Goal: Find specific page/section: Find specific page/section

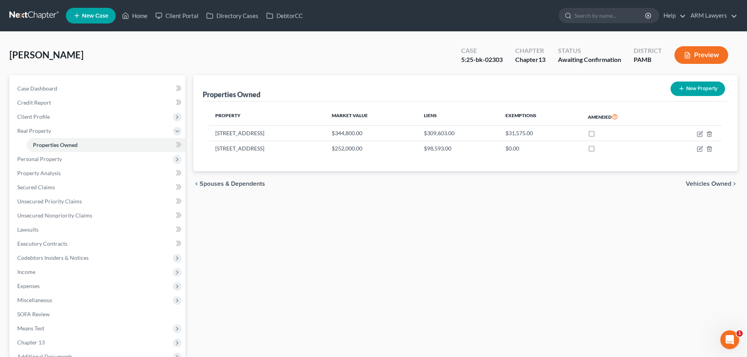
click at [39, 14] on link at bounding box center [34, 16] width 50 height 14
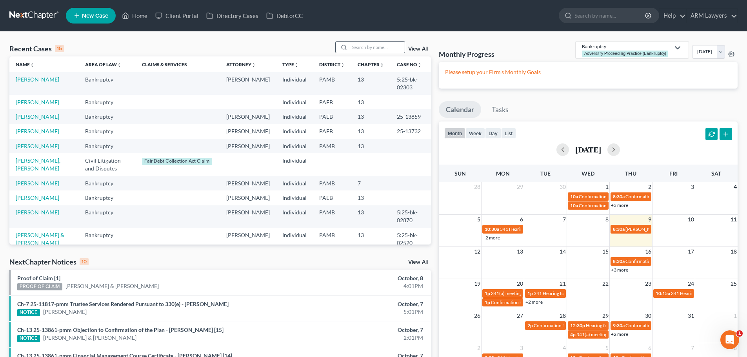
click at [346, 47] on icon at bounding box center [344, 47] width 6 height 6
click at [352, 44] on input "search" at bounding box center [377, 47] width 55 height 11
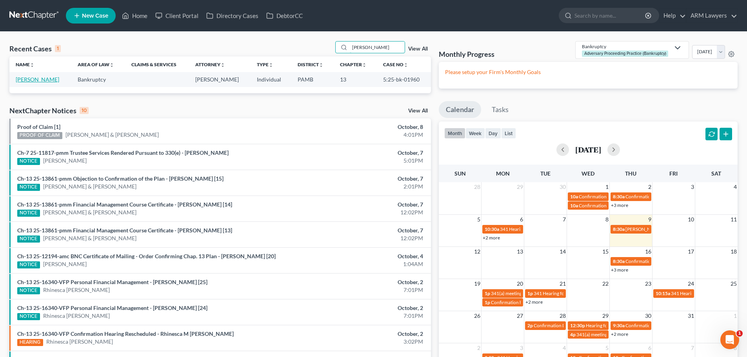
type input "henning"
click at [29, 77] on link "Henning, Michael" at bounding box center [38, 79] width 44 height 7
select select "18"
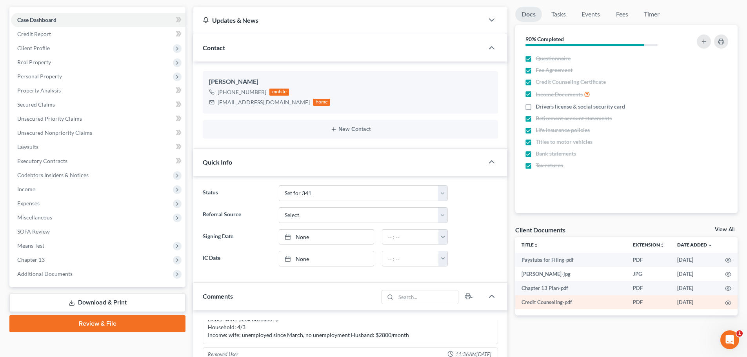
scroll to position [78, 0]
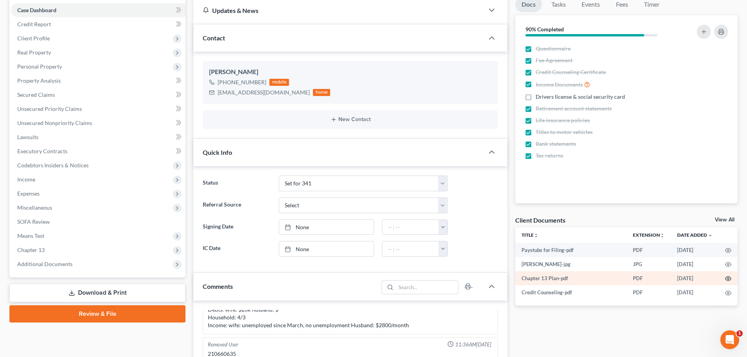
click at [729, 278] on icon "button" at bounding box center [728, 279] width 6 height 6
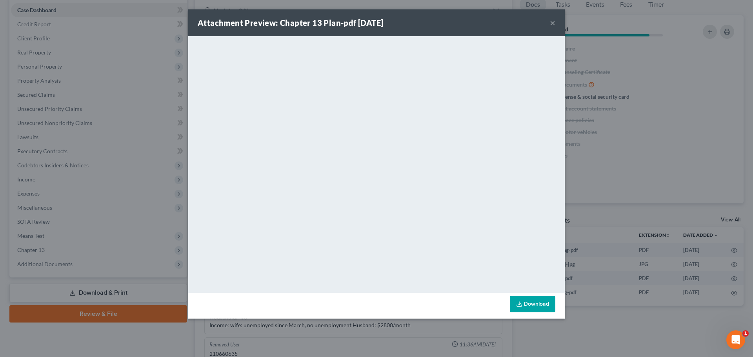
click at [658, 117] on div "Attachment Preview: Chapter 13 Plan-pdf 06/19/2025 × <object ng-attr-data='http…" at bounding box center [376, 178] width 753 height 357
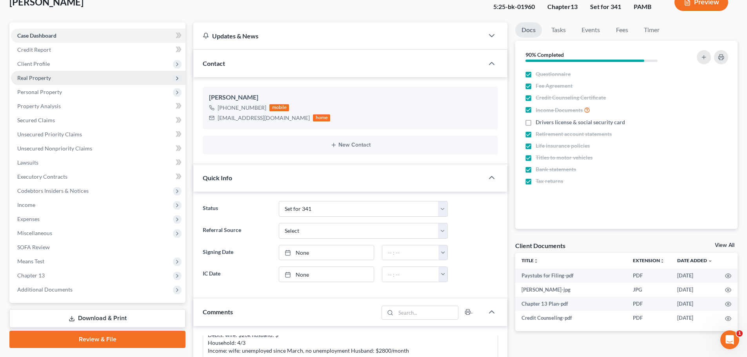
scroll to position [39, 0]
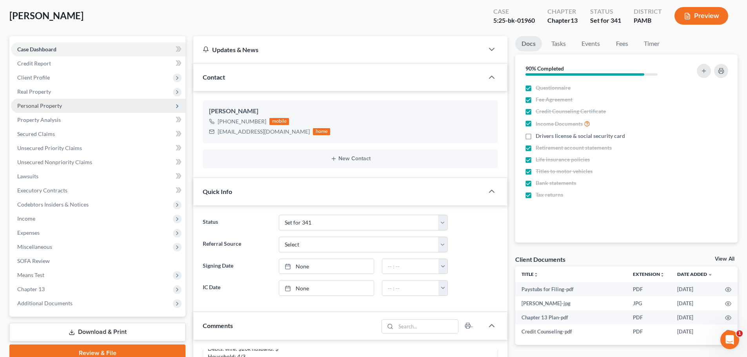
click at [46, 110] on span "Personal Property" at bounding box center [98, 106] width 175 height 14
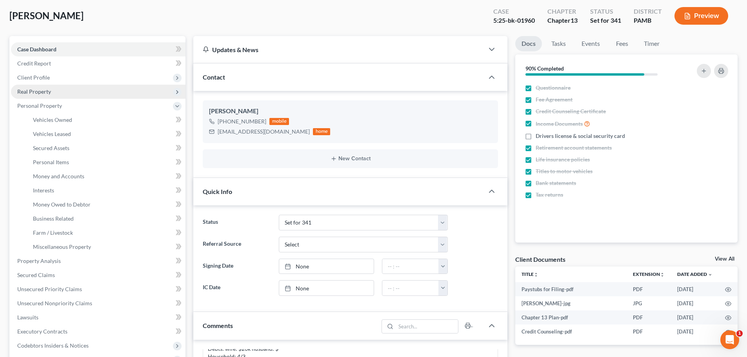
click at [46, 95] on span "Real Property" at bounding box center [98, 92] width 175 height 14
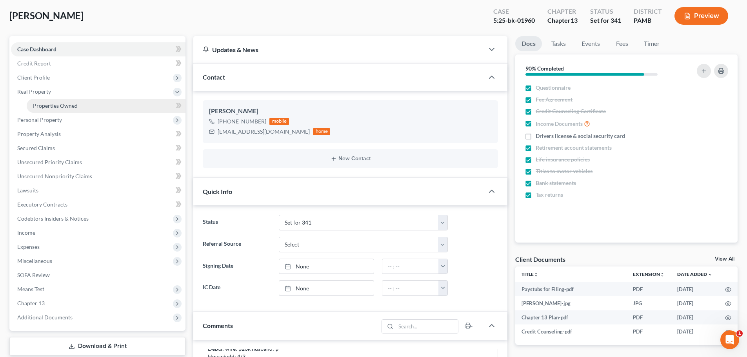
click at [47, 103] on span "Properties Owned" at bounding box center [55, 105] width 45 height 7
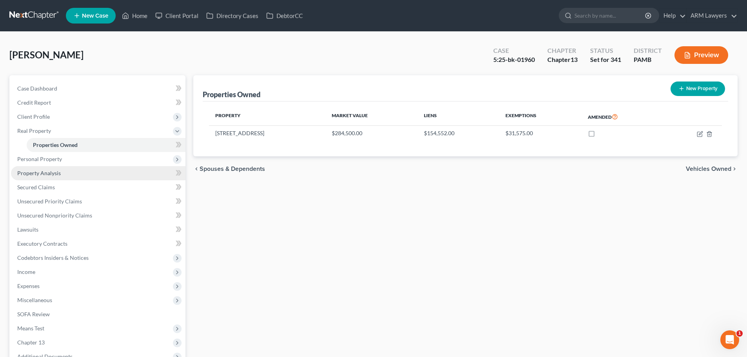
click at [58, 175] on span "Property Analysis" at bounding box center [39, 173] width 44 height 7
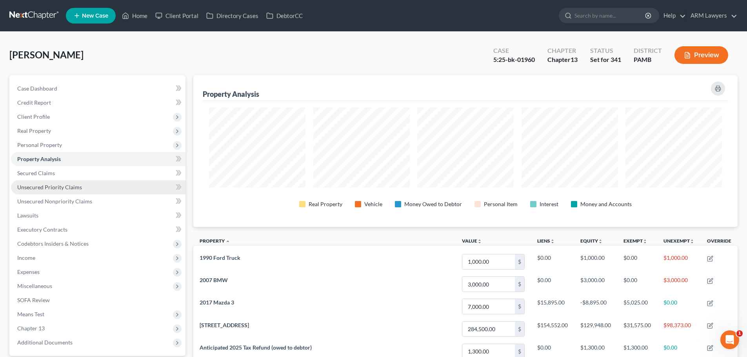
click at [56, 186] on span "Unsecured Priority Claims" at bounding box center [49, 187] width 65 height 7
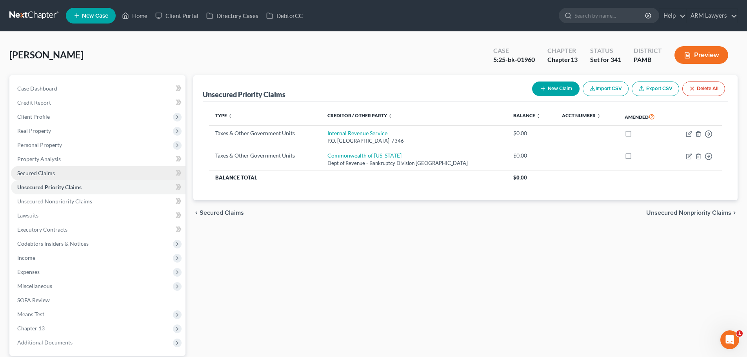
click at [55, 176] on link "Secured Claims" at bounding box center [98, 173] width 175 height 14
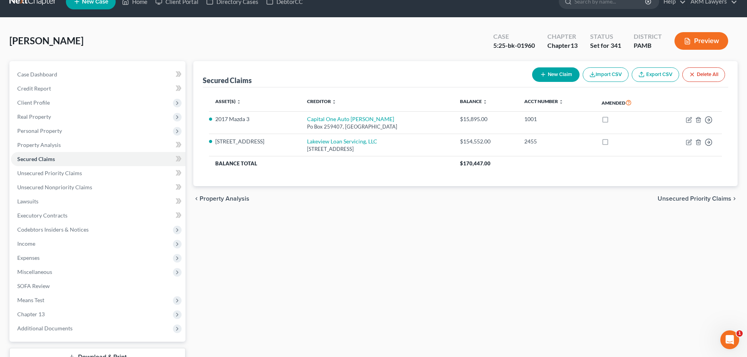
scroll to position [39, 0]
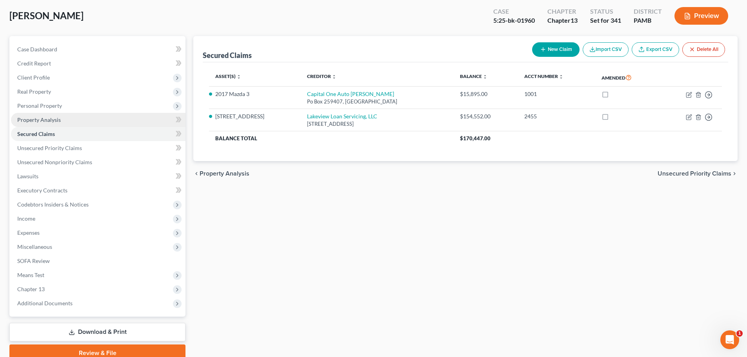
click at [39, 120] on span "Property Analysis" at bounding box center [39, 120] width 44 height 7
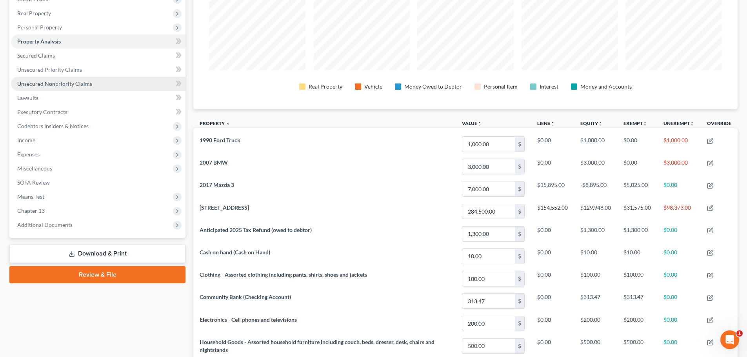
click at [56, 82] on span "Unsecured Nonpriority Claims" at bounding box center [54, 83] width 75 height 7
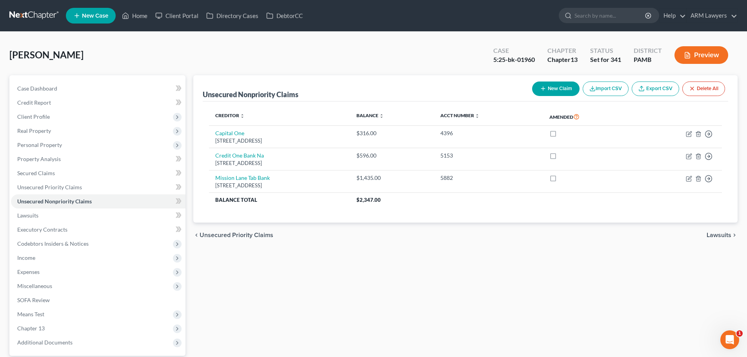
click at [546, 273] on div "Unsecured Nonpriority Claims New Claim Import CSV Export CSV Delete All Credito…" at bounding box center [465, 238] width 552 height 326
click at [80, 257] on span "Income" at bounding box center [98, 258] width 175 height 14
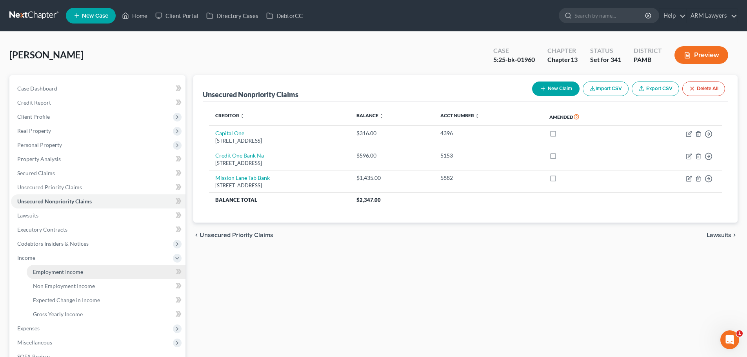
click at [66, 277] on link "Employment Income" at bounding box center [106, 272] width 159 height 14
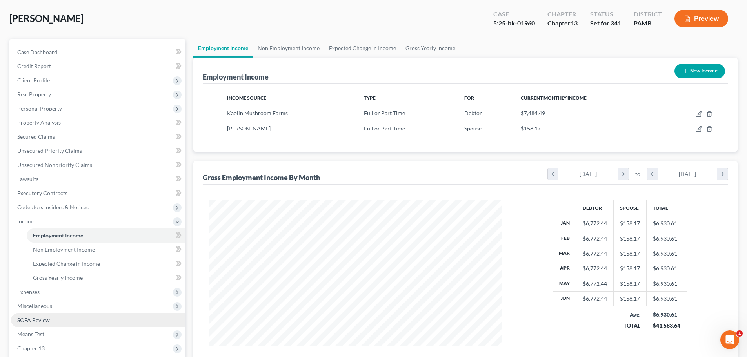
scroll to position [130, 0]
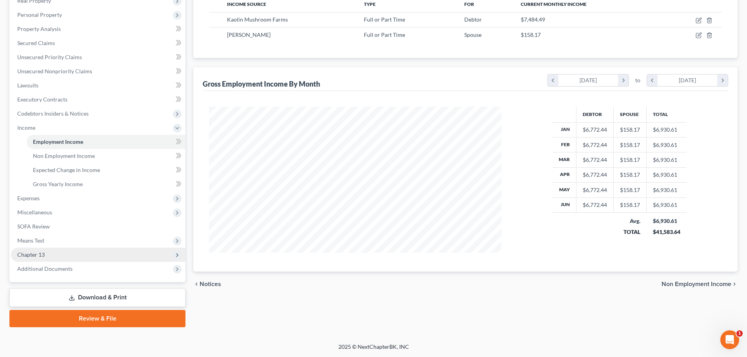
click at [68, 255] on span "Chapter 13" at bounding box center [98, 255] width 175 height 14
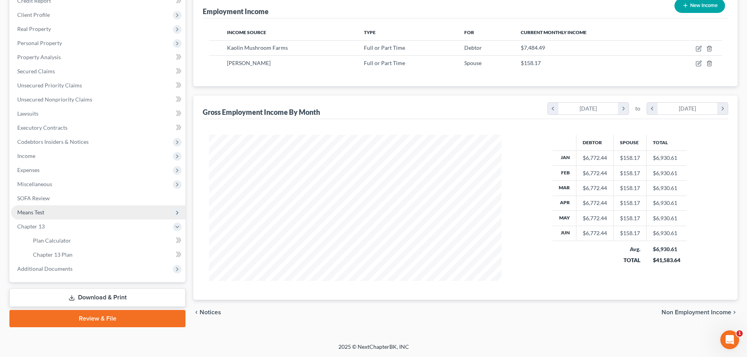
click at [69, 217] on span "Means Test" at bounding box center [98, 213] width 175 height 14
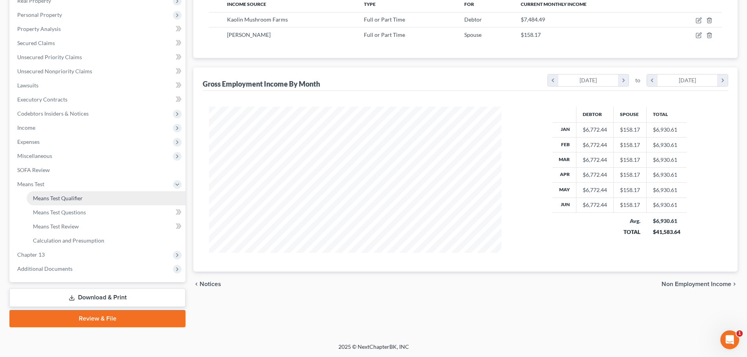
click at [69, 196] on span "Means Test Qualifier" at bounding box center [58, 198] width 50 height 7
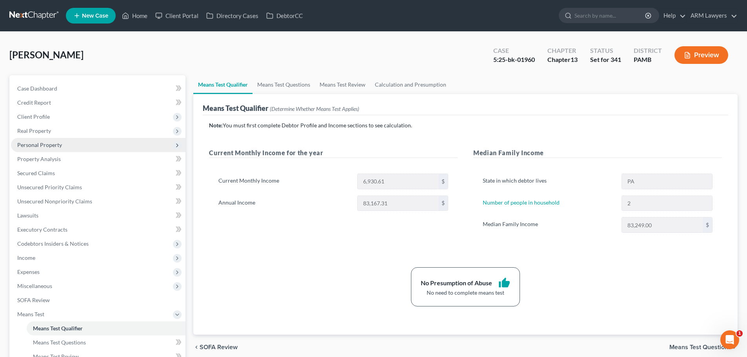
click at [51, 146] on span "Personal Property" at bounding box center [39, 145] width 45 height 7
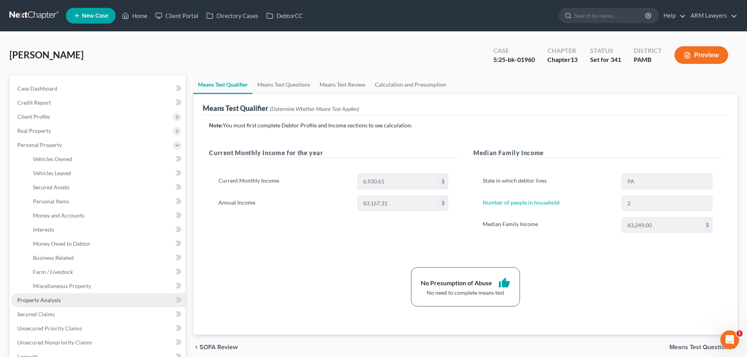
click at [47, 295] on link "Property Analysis" at bounding box center [98, 300] width 175 height 14
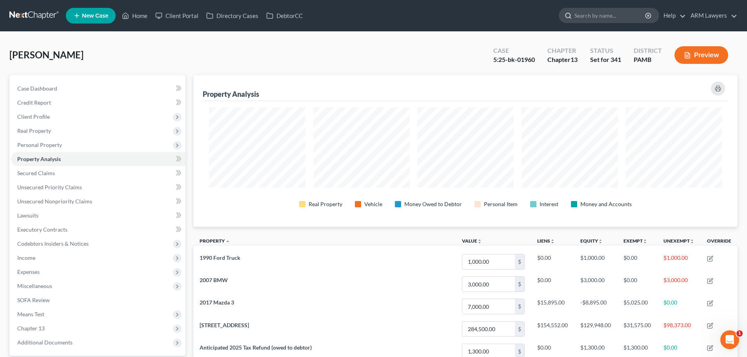
scroll to position [392158, 391765]
